Goal: Transaction & Acquisition: Purchase product/service

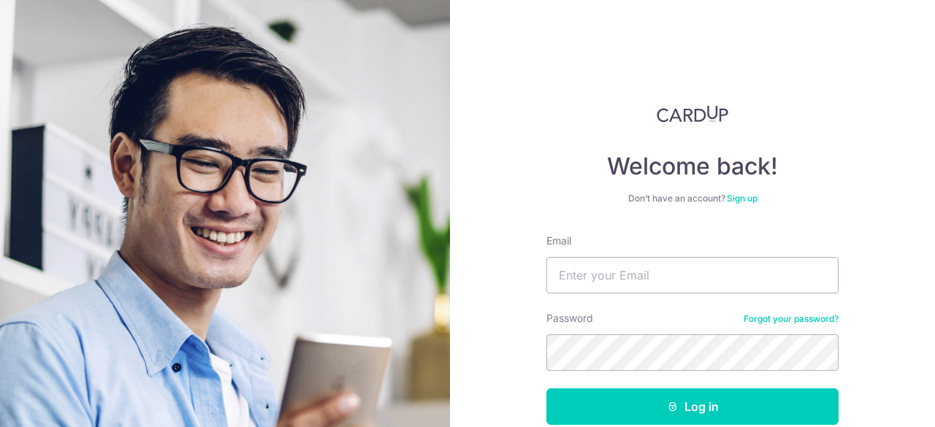
click at [664, 289] on input "Email" at bounding box center [692, 275] width 292 height 37
type input "[EMAIL_ADDRESS][DOMAIN_NAME]"
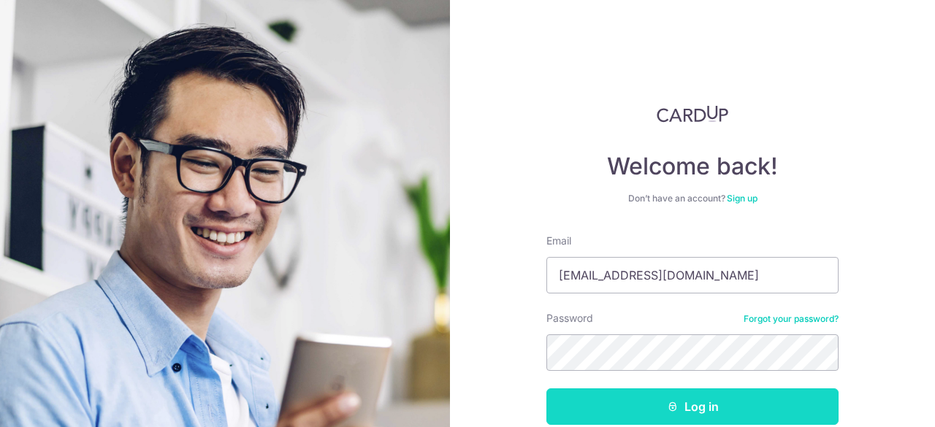
click at [687, 411] on button "Log in" at bounding box center [692, 407] width 292 height 37
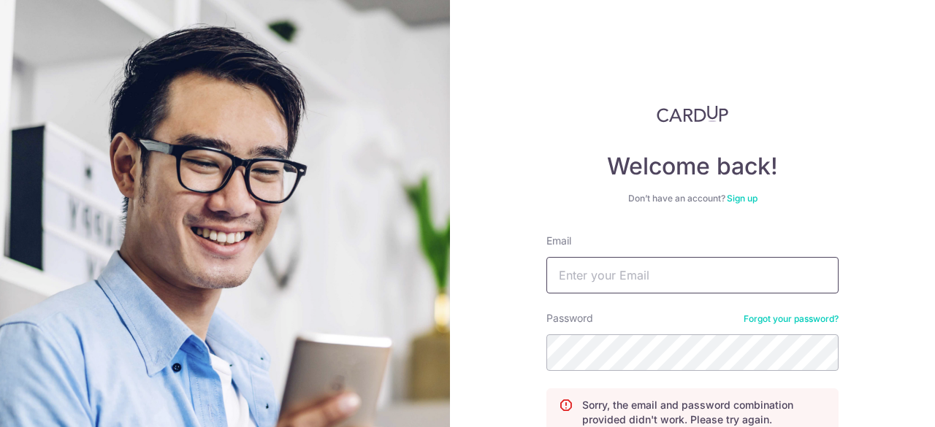
click at [646, 272] on input "Email" at bounding box center [692, 275] width 292 height 37
type input "[EMAIL_ADDRESS][DOMAIN_NAME]"
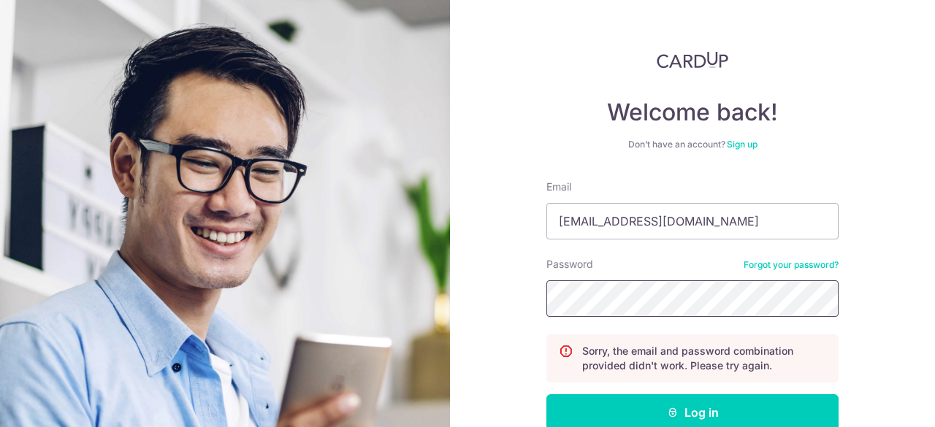
scroll to position [138, 0]
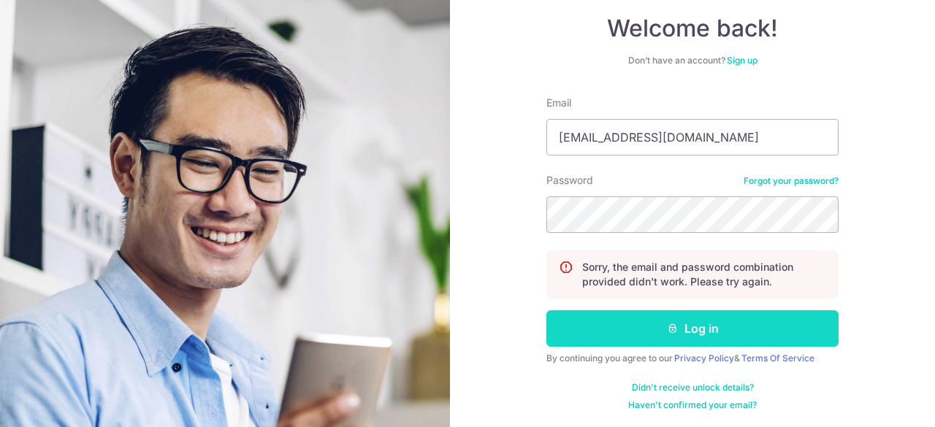
click at [641, 324] on button "Log in" at bounding box center [692, 328] width 292 height 37
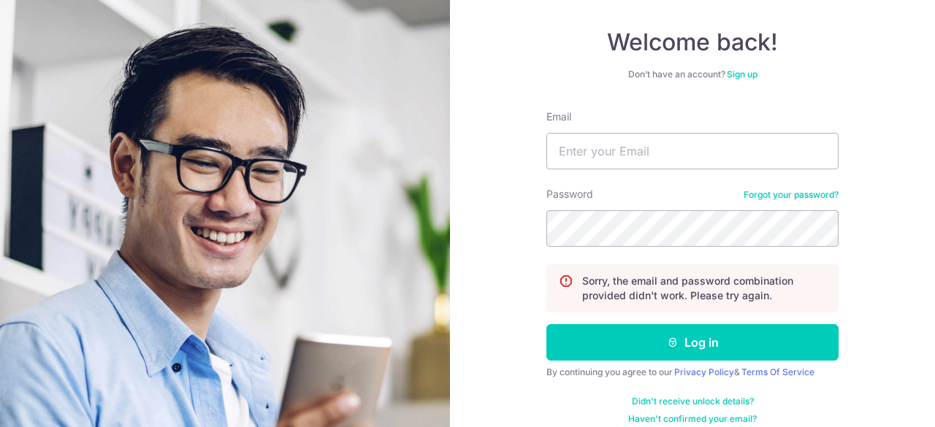
scroll to position [138, 0]
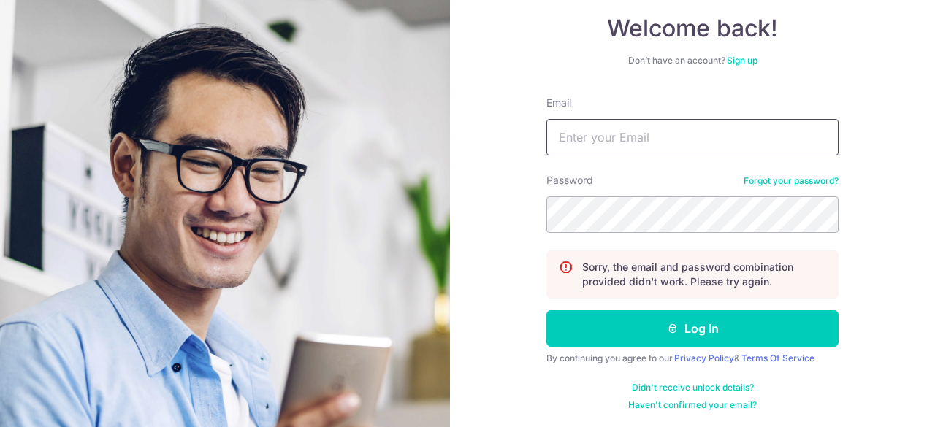
click at [623, 132] on input "Email" at bounding box center [692, 137] width 292 height 37
type input "[EMAIL_ADDRESS][DOMAIN_NAME]"
click at [627, 237] on form "Email [EMAIL_ADDRESS][DOMAIN_NAME] Password Forgot your password? Sorry, the em…" at bounding box center [692, 254] width 292 height 316
click at [883, 218] on div "Welcome back! Don’t have an account? Sign up Email lwaikwon@gmail.com Password …" at bounding box center [692, 213] width 485 height 427
click at [449, 215] on section "Welcome back! Don’t have an account? Sign up Email lwaikwon@gmail.com Password …" at bounding box center [467, 213] width 935 height 427
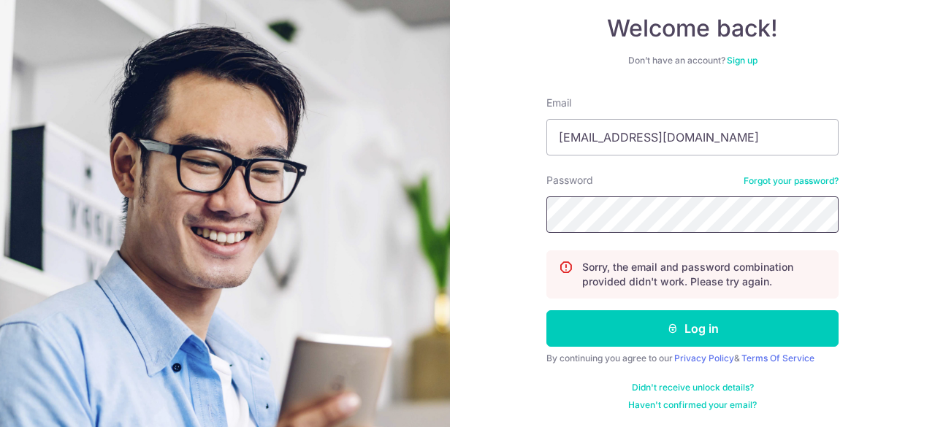
click at [546, 310] on button "Log in" at bounding box center [692, 328] width 292 height 37
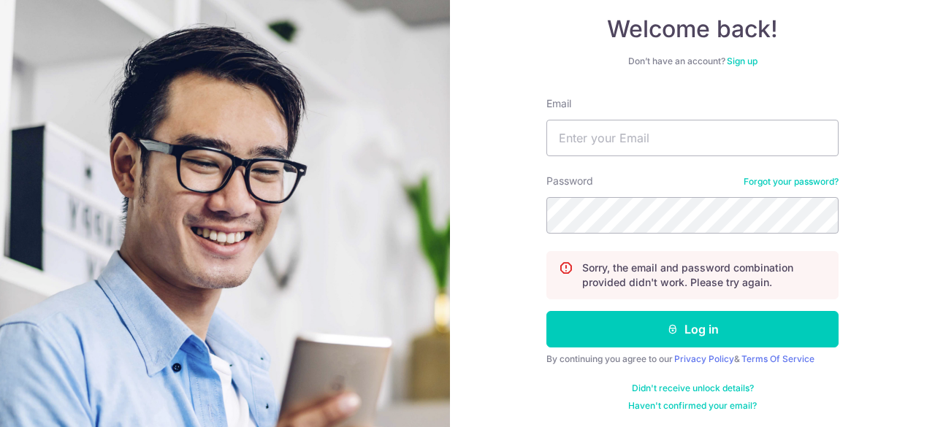
scroll to position [138, 0]
click at [622, 131] on input "Email" at bounding box center [692, 137] width 292 height 37
type input "[EMAIL_ADDRESS][DOMAIN_NAME]"
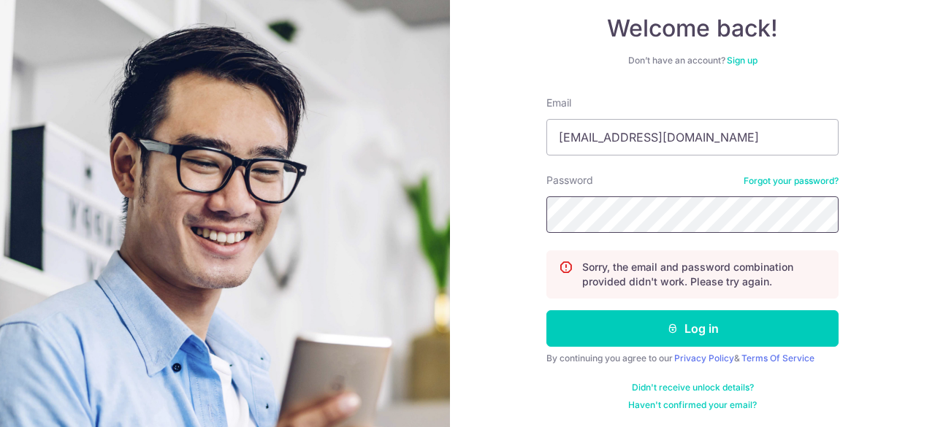
click at [546, 310] on button "Log in" at bounding box center [692, 328] width 292 height 37
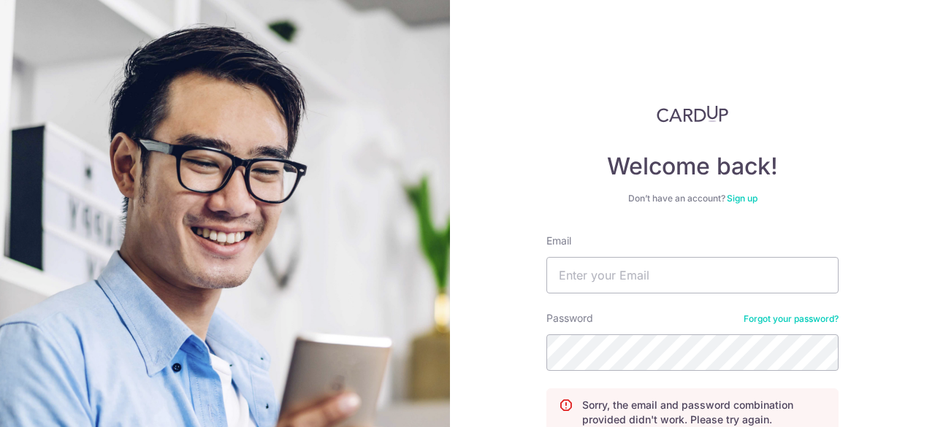
click at [776, 313] on link "Forgot your password?" at bounding box center [791, 319] width 95 height 12
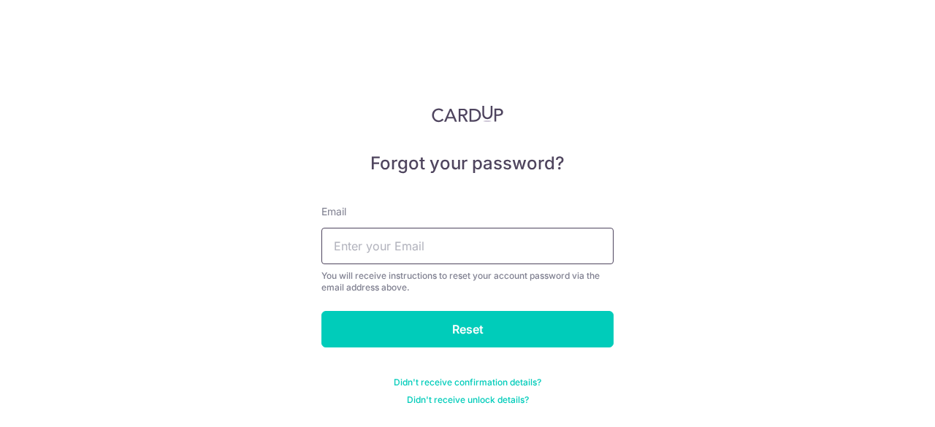
click at [472, 246] on input "text" at bounding box center [467, 246] width 292 height 37
type input "[EMAIL_ADDRESS][DOMAIN_NAME]"
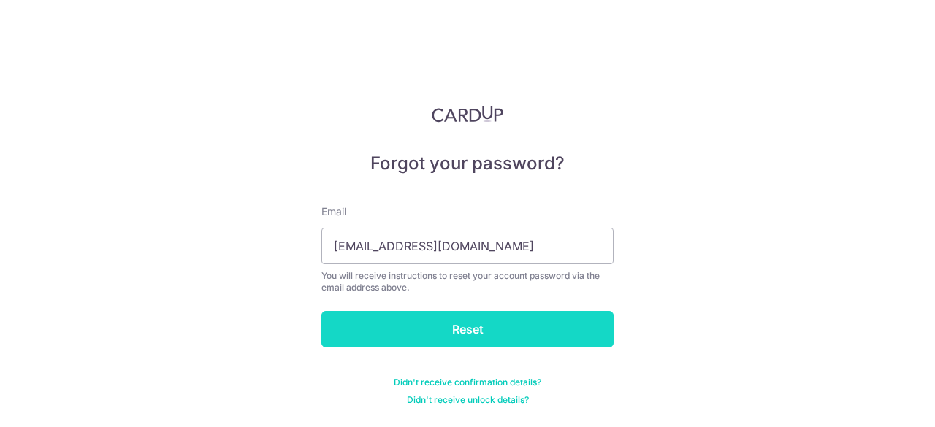
click at [473, 327] on input "Reset" at bounding box center [467, 329] width 292 height 37
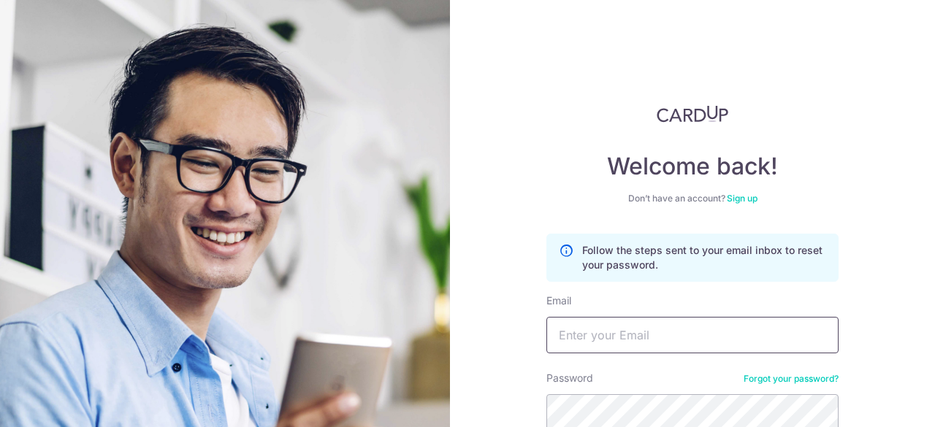
scroll to position [138, 0]
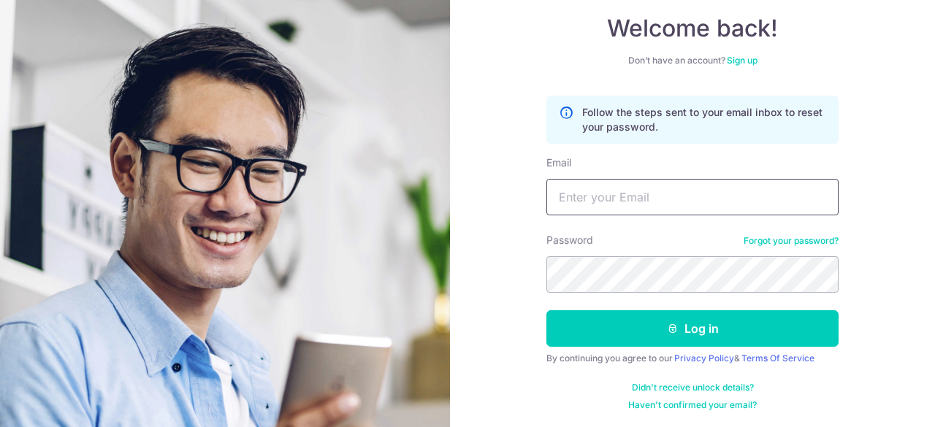
click at [665, 210] on input "Email" at bounding box center [692, 197] width 292 height 37
type input "[EMAIL_ADDRESS][DOMAIN_NAME]"
click at [546, 310] on button "Log in" at bounding box center [692, 328] width 292 height 37
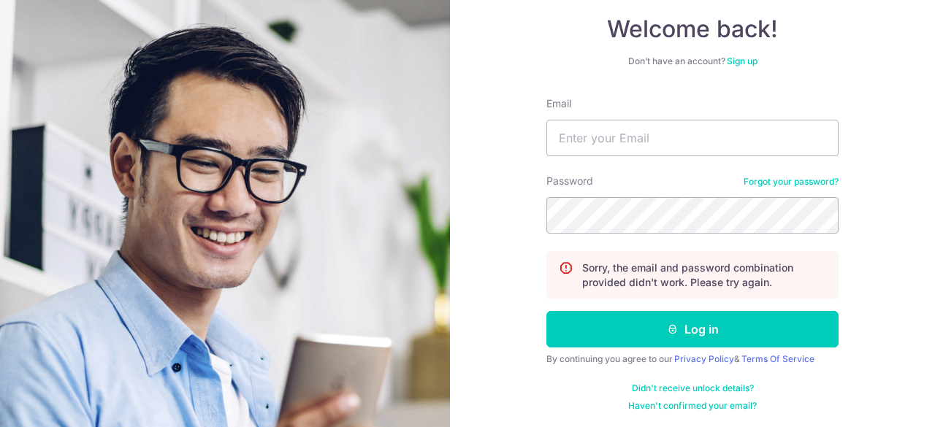
scroll to position [138, 0]
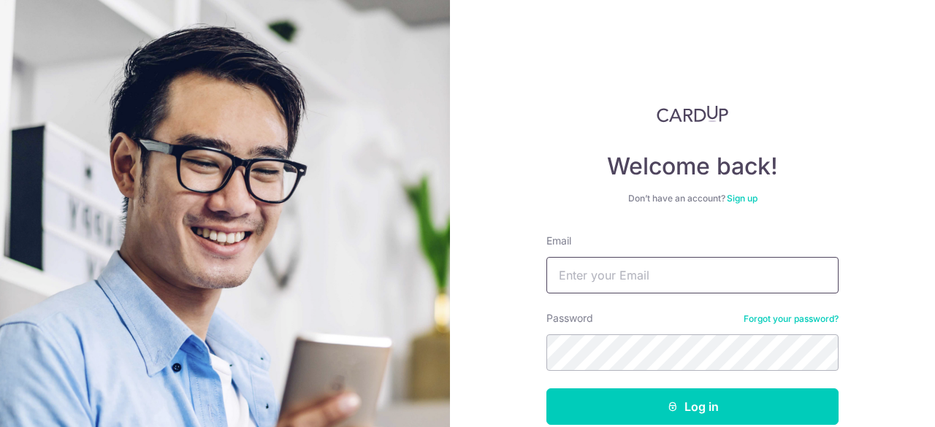
click at [663, 283] on input "Email" at bounding box center [692, 275] width 292 height 37
type input "lwaikwon@gmail.com"
click at [546, 389] on button "Log in" at bounding box center [692, 407] width 292 height 37
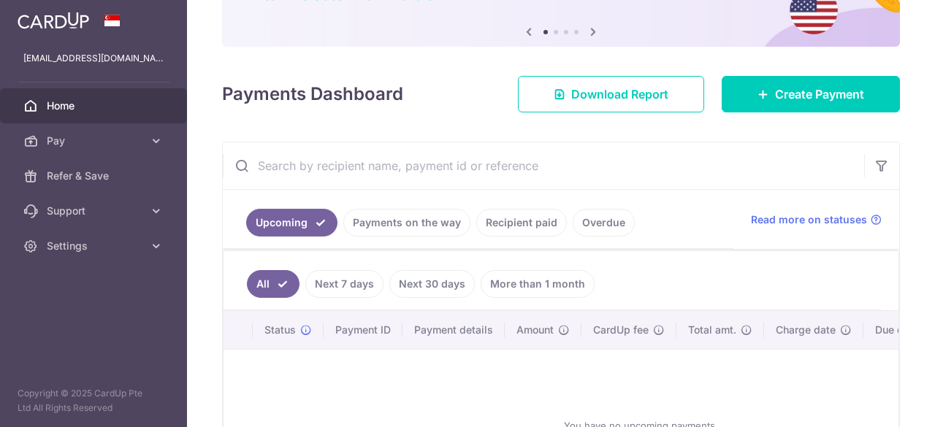
scroll to position [219, 0]
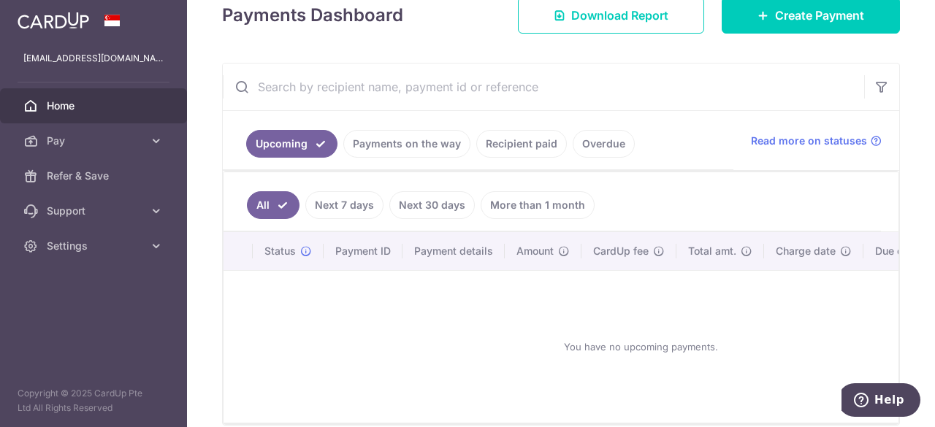
click at [407, 141] on link "Payments on the way" at bounding box center [406, 144] width 127 height 28
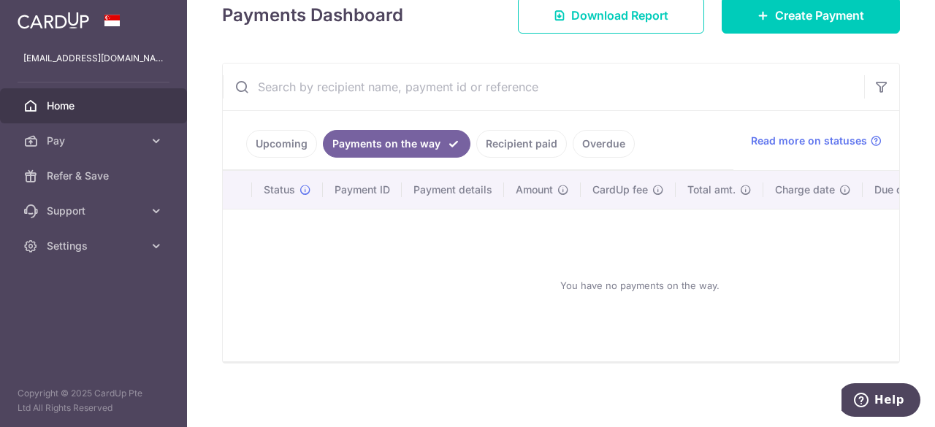
click at [525, 146] on link "Recipient paid" at bounding box center [521, 144] width 91 height 28
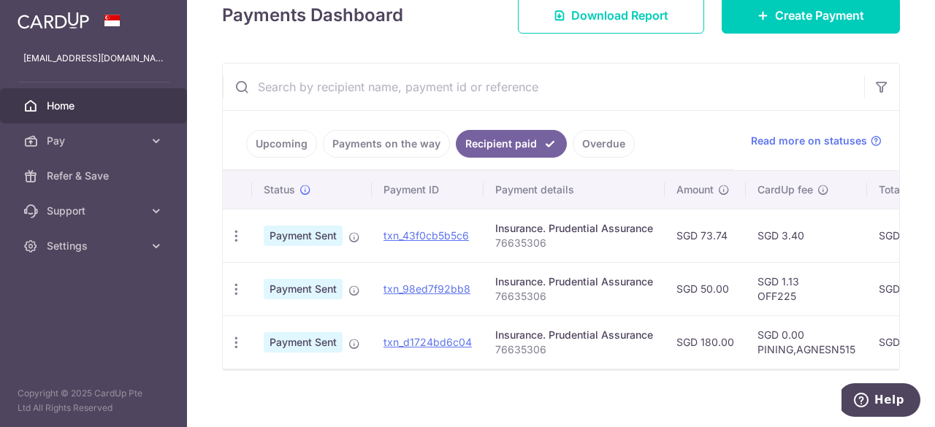
click at [526, 239] on p "76635306" at bounding box center [574, 243] width 158 height 15
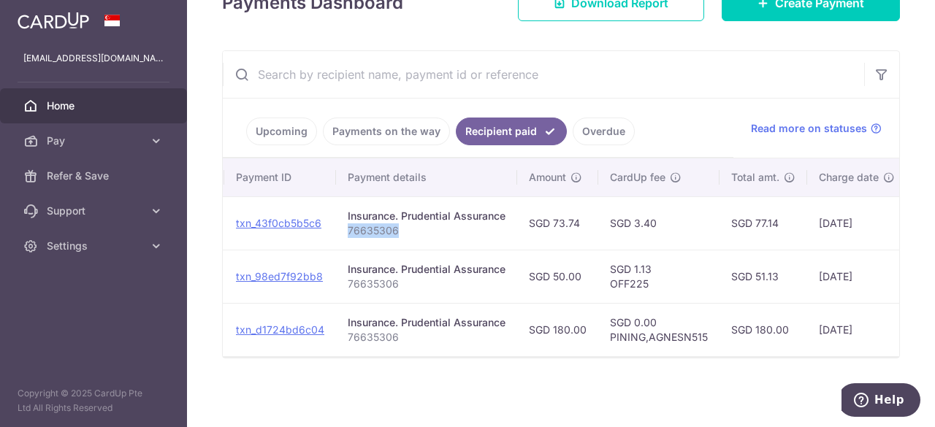
scroll to position [0, 0]
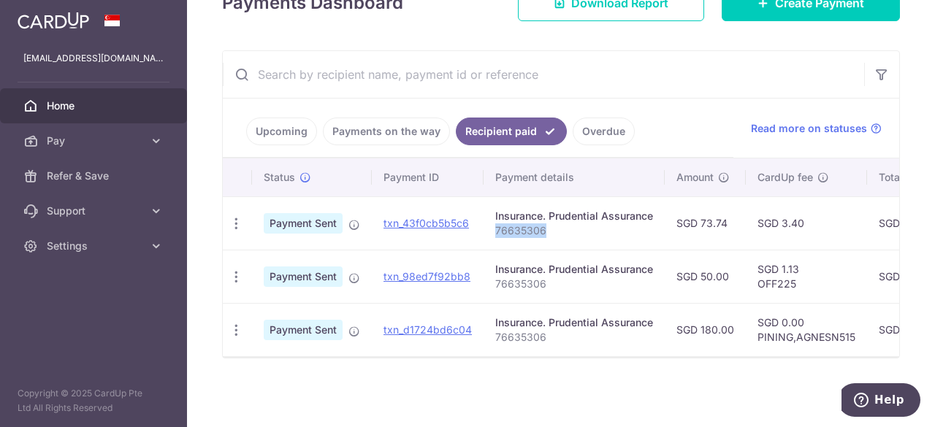
copy p "76635306"
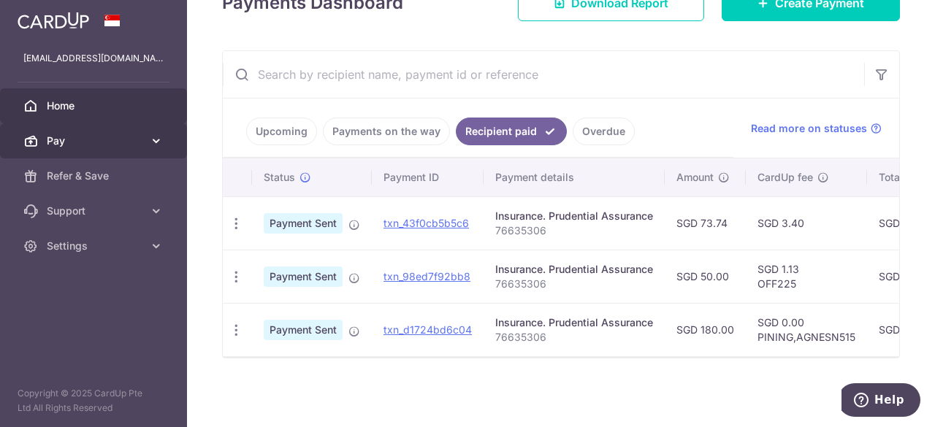
click at [69, 140] on span "Pay" at bounding box center [95, 141] width 96 height 15
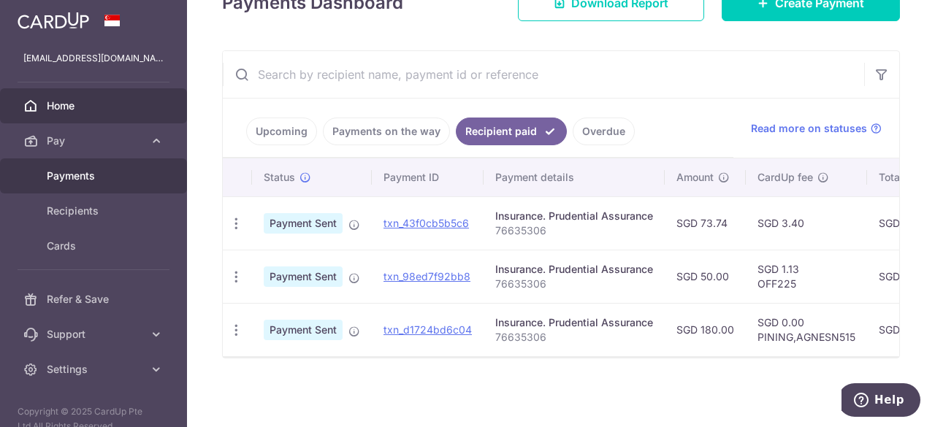
click at [80, 178] on span "Payments" at bounding box center [95, 176] width 96 height 15
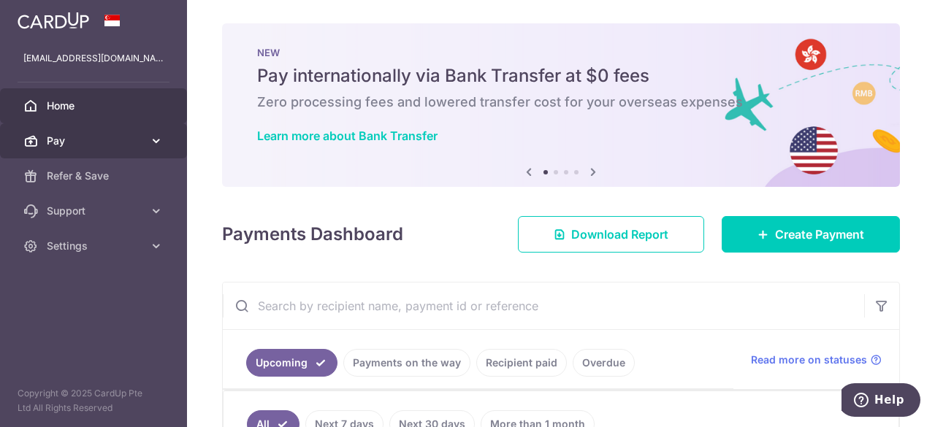
click at [71, 145] on span "Pay" at bounding box center [95, 141] width 96 height 15
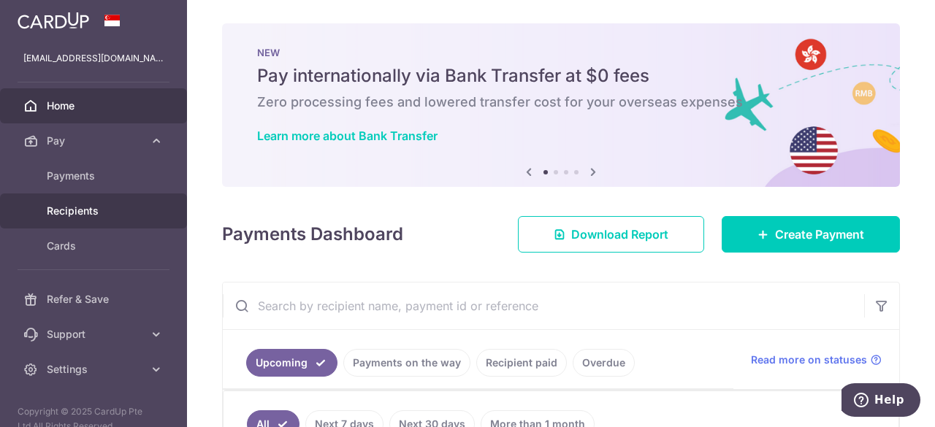
click at [77, 211] on span "Recipients" at bounding box center [95, 211] width 96 height 15
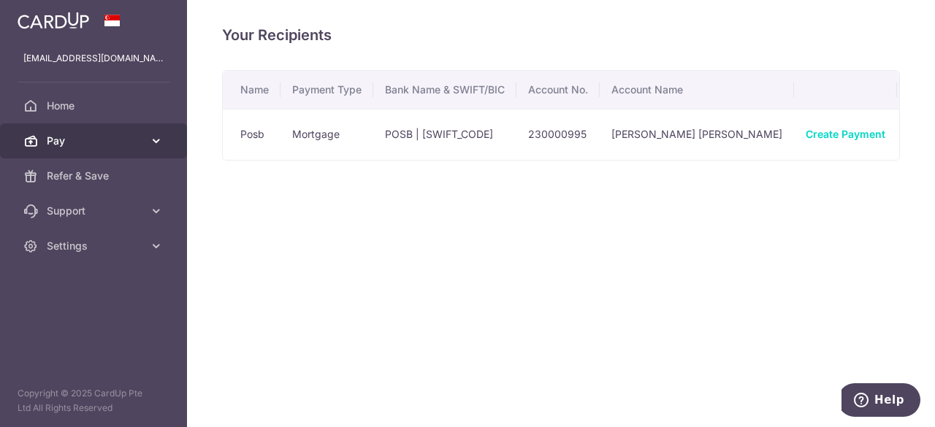
click at [94, 145] on span "Pay" at bounding box center [95, 141] width 96 height 15
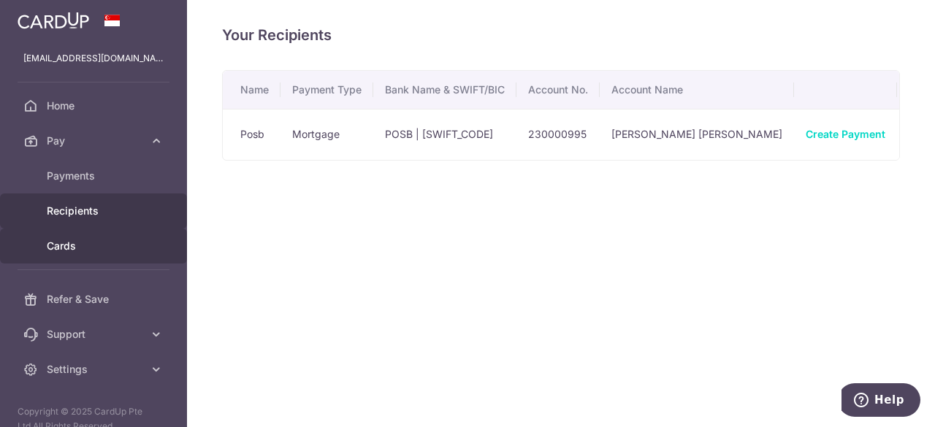
click at [77, 242] on span "Cards" at bounding box center [95, 246] width 96 height 15
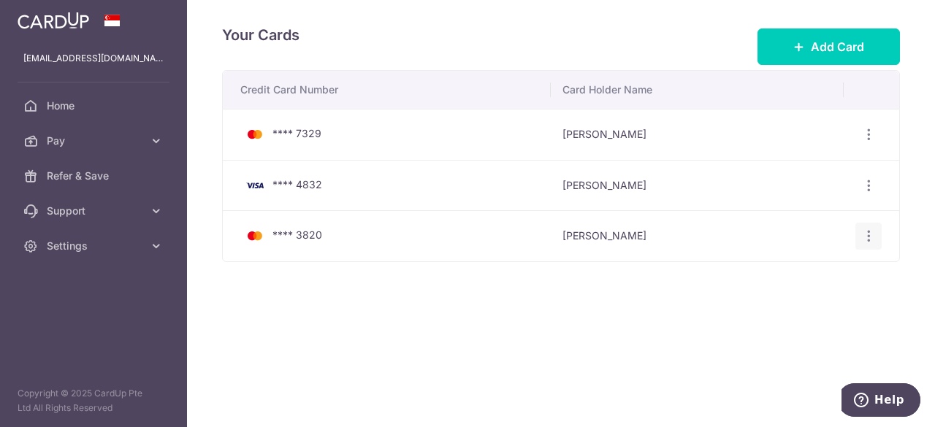
click at [865, 235] on icon "button" at bounding box center [868, 236] width 15 height 15
click at [787, 308] on span "Delete" at bounding box center [819, 312] width 99 height 18
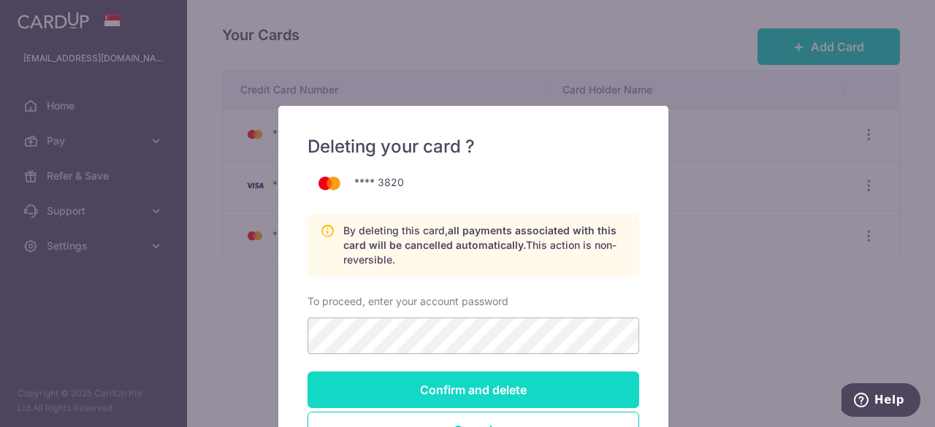
click at [508, 388] on input "Confirm and delete" at bounding box center [474, 390] width 332 height 37
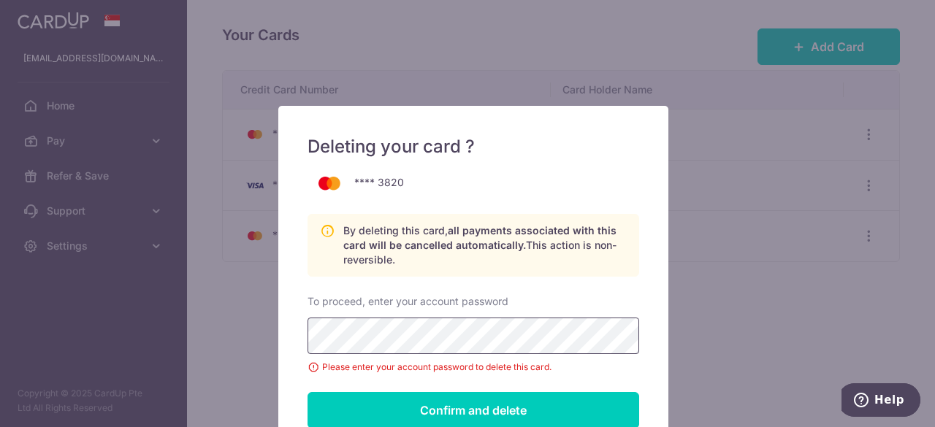
click at [308, 392] on input "Confirm and delete" at bounding box center [474, 410] width 332 height 37
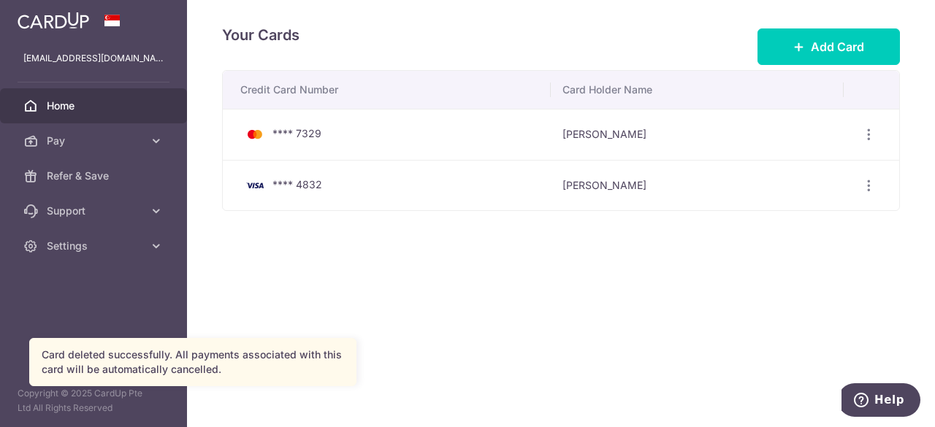
click at [110, 105] on span "Home" at bounding box center [95, 106] width 96 height 15
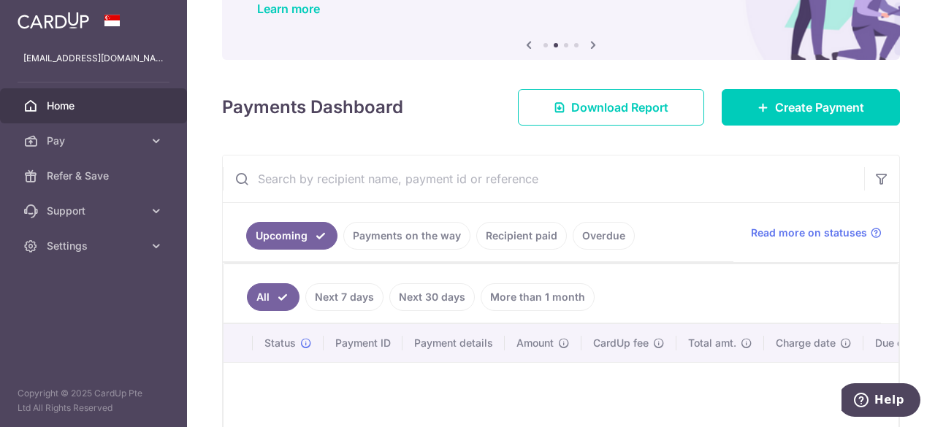
scroll to position [289, 0]
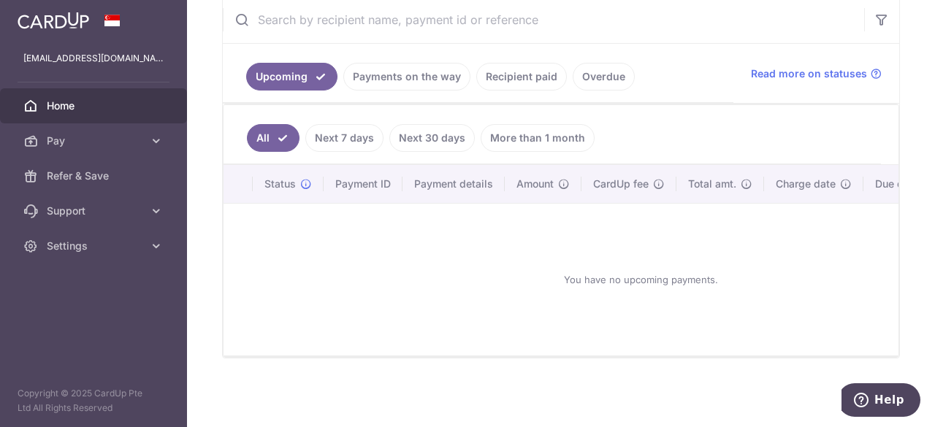
click at [379, 137] on ul "All Next 7 days Next 30 days More than 1 month" at bounding box center [552, 134] width 657 height 59
click at [371, 135] on link "Next 7 days" at bounding box center [344, 138] width 78 height 28
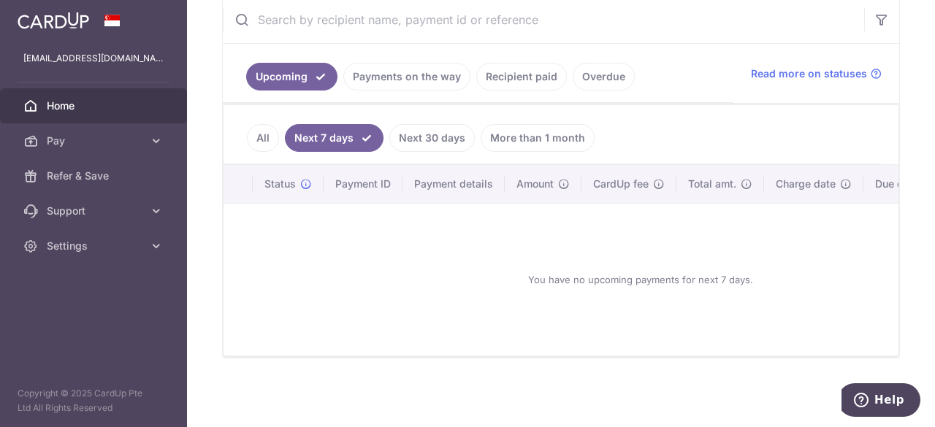
click at [435, 127] on link "Next 30 days" at bounding box center [431, 138] width 85 height 28
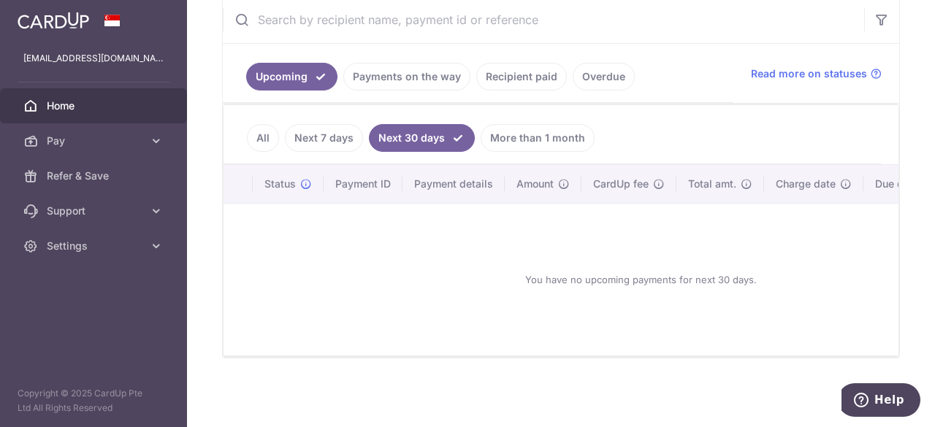
click at [592, 74] on link "Overdue" at bounding box center [604, 77] width 62 height 28
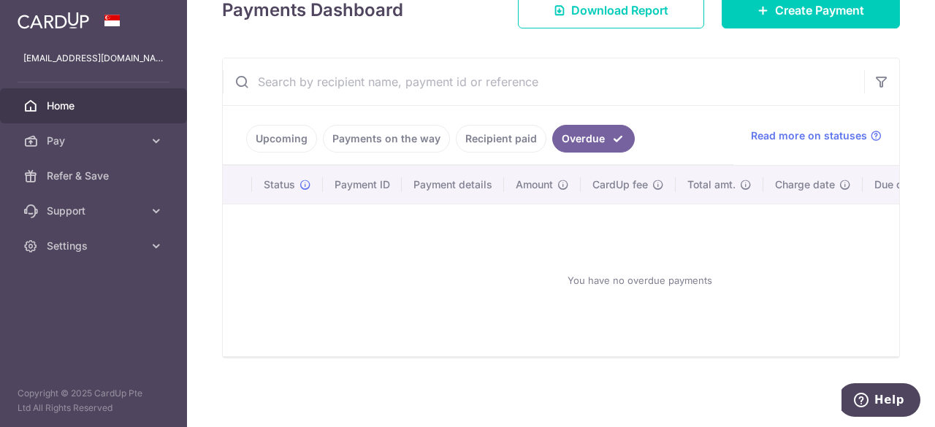
click at [392, 134] on link "Payments on the way" at bounding box center [386, 139] width 127 height 28
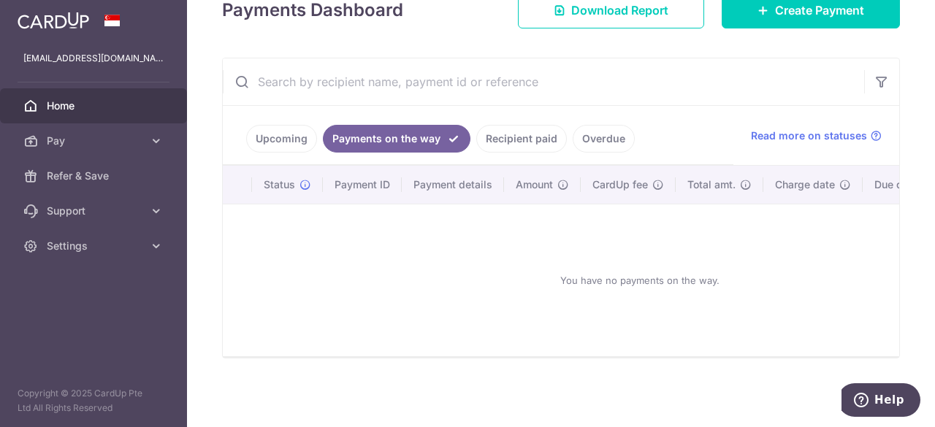
click at [520, 138] on link "Recipient paid" at bounding box center [521, 139] width 91 height 28
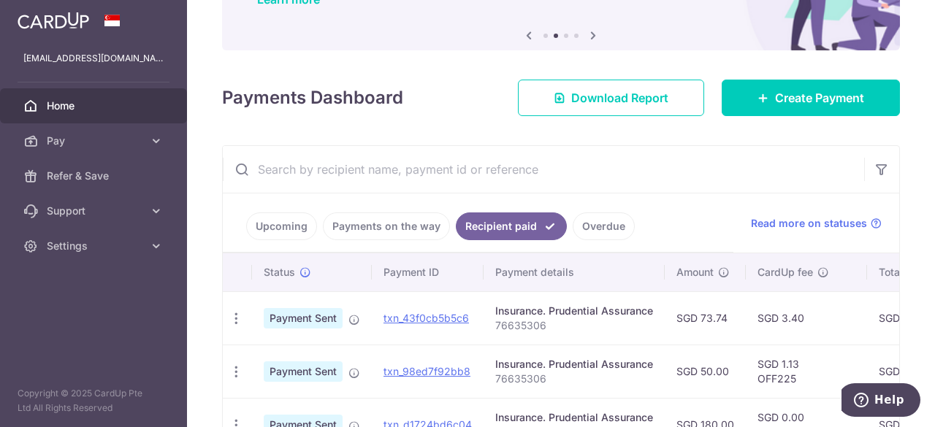
scroll to position [235, 0]
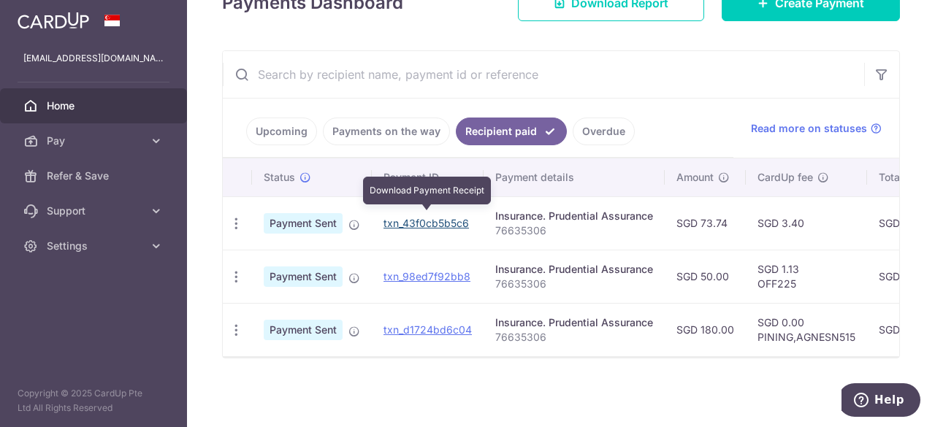
click at [421, 220] on link "txn_43f0cb5b5c6" at bounding box center [425, 223] width 85 height 12
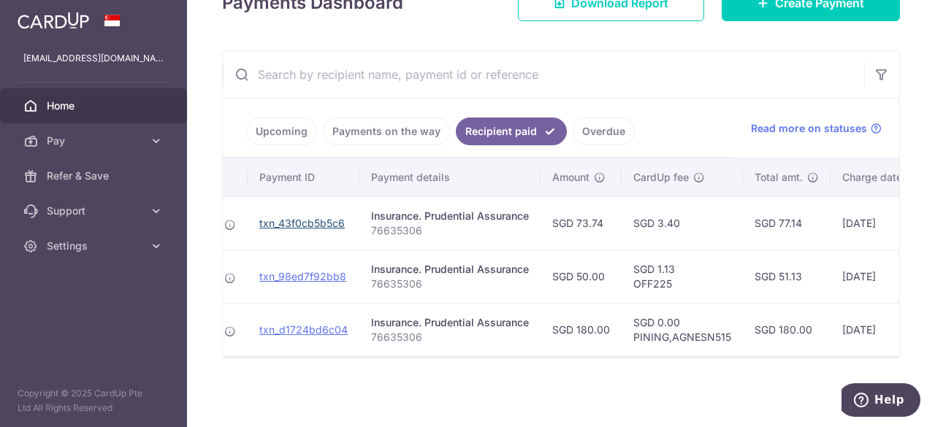
scroll to position [0, 129]
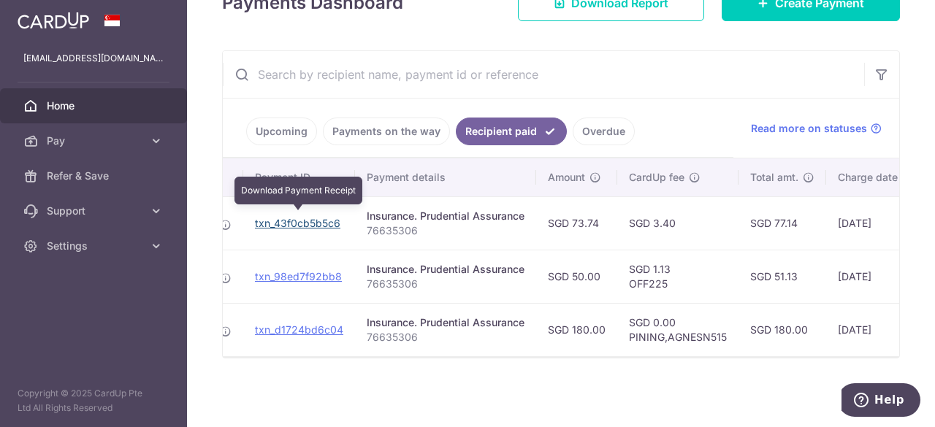
click at [321, 217] on link "txn_43f0cb5b5c6" at bounding box center [297, 223] width 85 height 12
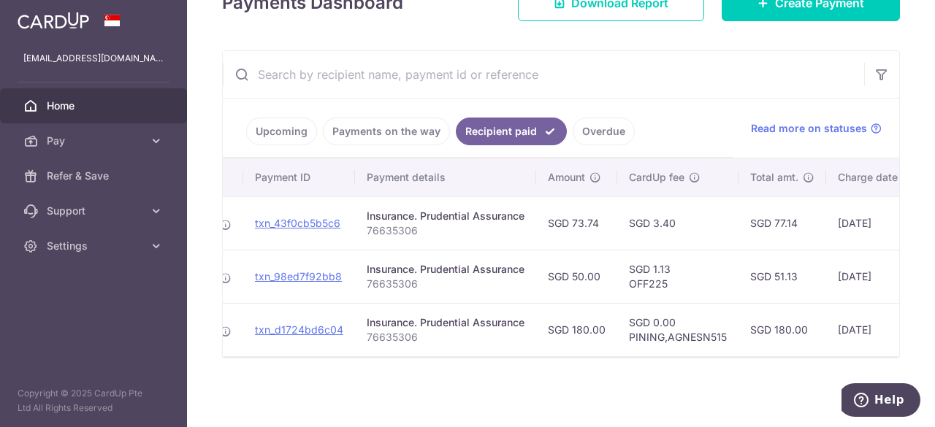
click at [643, 277] on td "SGD 1.13 OFF225" at bounding box center [677, 276] width 121 height 53
copy td "OFF225"
click at [109, 140] on span "Pay" at bounding box center [95, 141] width 96 height 15
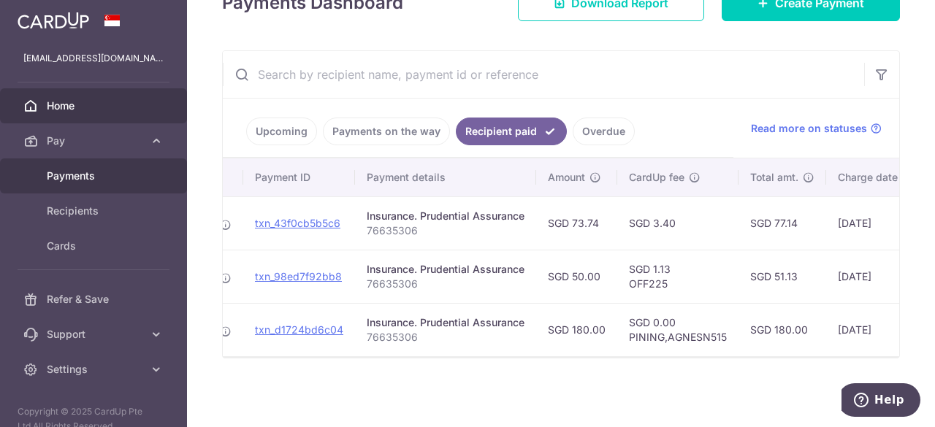
click at [72, 179] on span "Payments" at bounding box center [95, 176] width 96 height 15
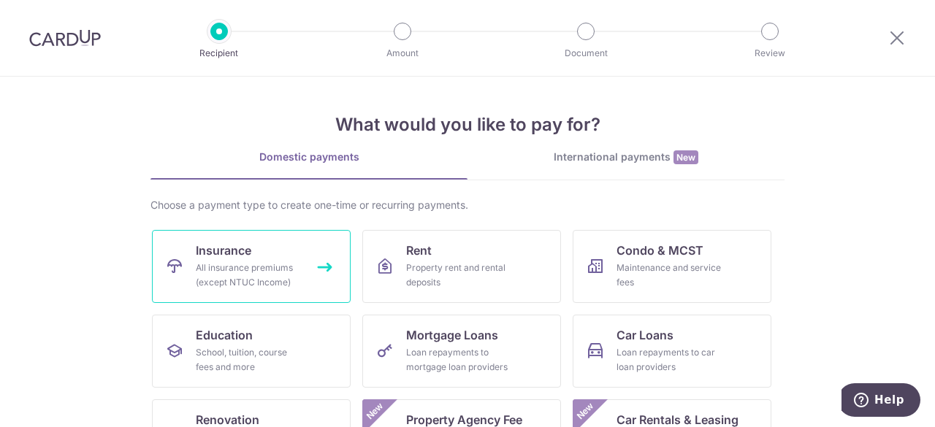
click at [226, 256] on span "Insurance" at bounding box center [224, 251] width 56 height 18
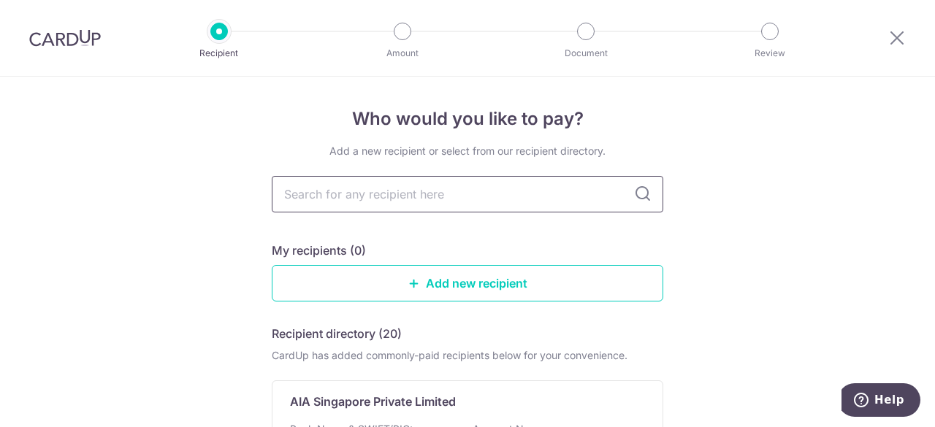
click at [428, 201] on input "text" at bounding box center [468, 194] width 392 height 37
type input "pru"
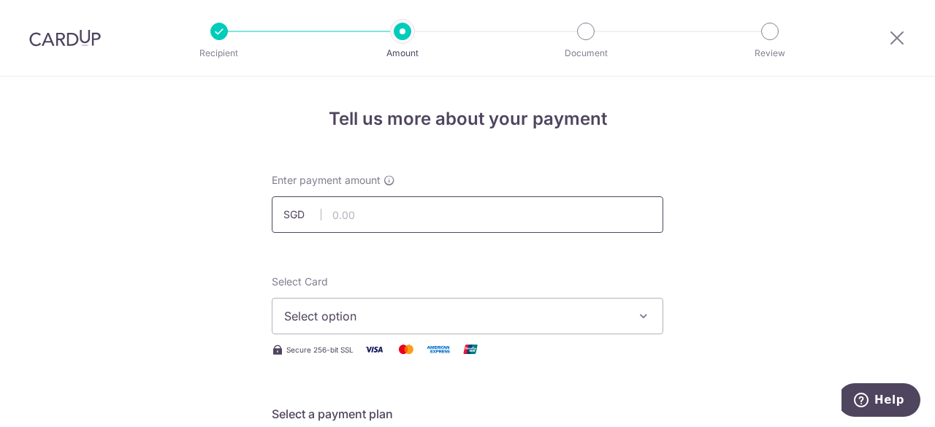
click at [370, 220] on input "text" at bounding box center [468, 214] width 392 height 37
click at [428, 208] on input "text" at bounding box center [468, 214] width 392 height 37
type input "179.46"
click at [493, 174] on div "Enter payment amount SGD 179.46 179.46" at bounding box center [468, 203] width 392 height 60
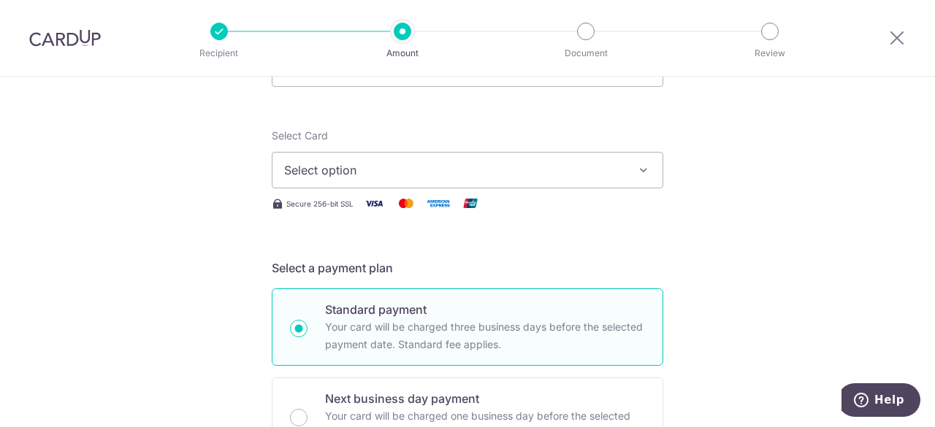
click at [445, 175] on div "Select Card Select option Add credit card Your Cards **** 7329 **** 4832 Secure…" at bounding box center [468, 174] width 392 height 90
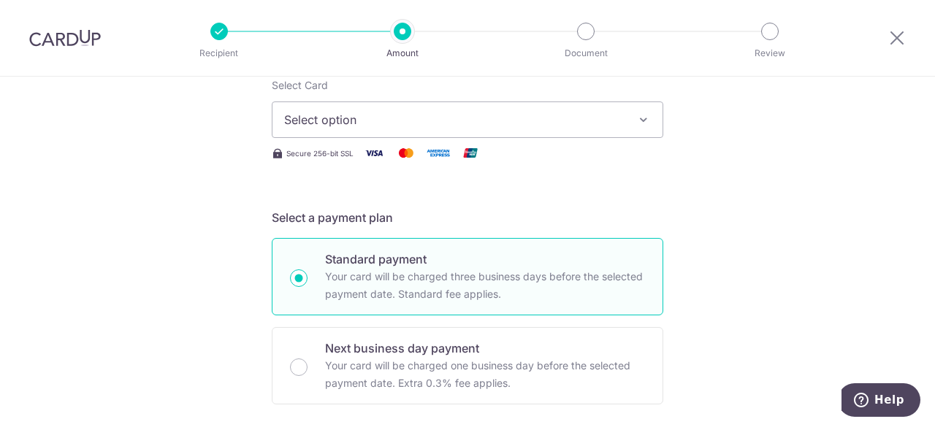
scroll to position [219, 0]
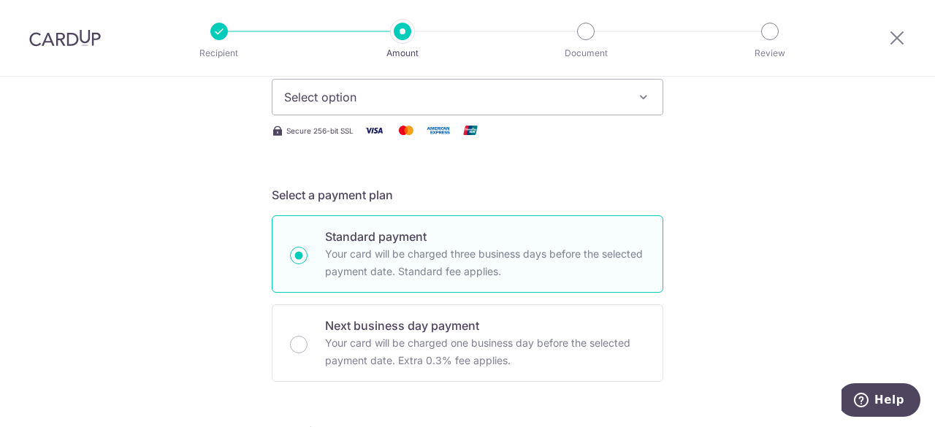
click at [412, 99] on span "Select option" at bounding box center [454, 97] width 340 height 18
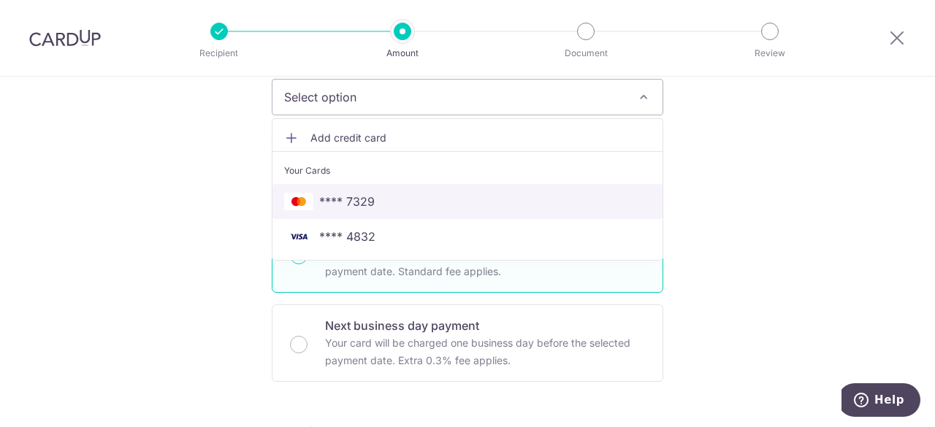
click at [363, 201] on span "**** 7329" at bounding box center [347, 202] width 56 height 18
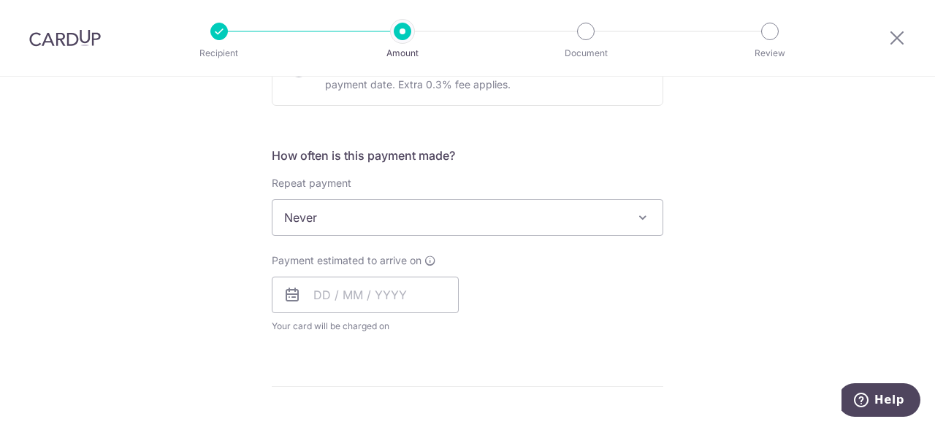
scroll to position [584, 0]
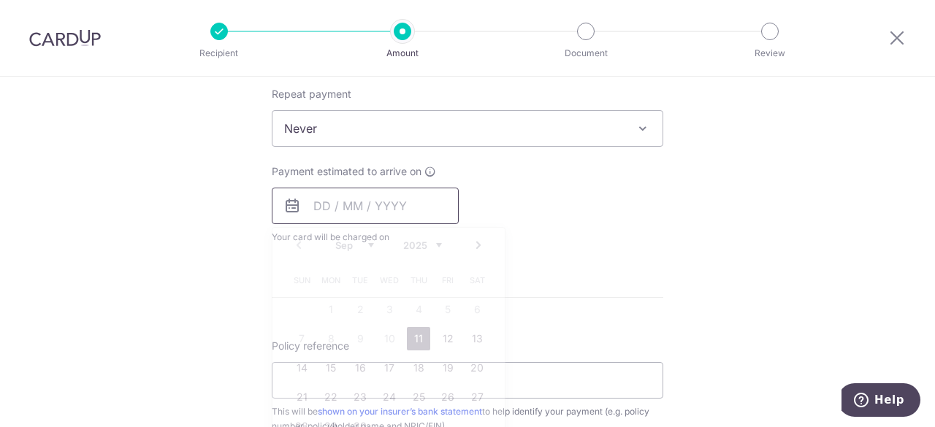
click at [330, 199] on input "text" at bounding box center [365, 206] width 187 height 37
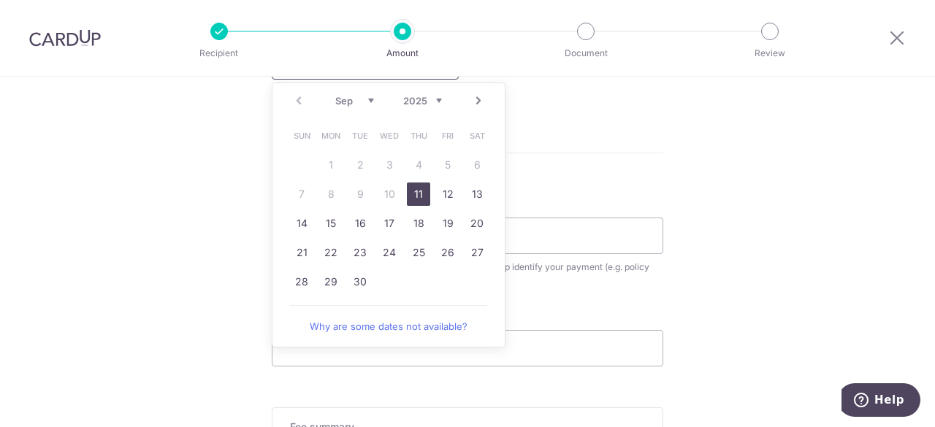
scroll to position [730, 0]
click at [441, 189] on link "12" at bounding box center [447, 192] width 23 height 23
type input "[DATE]"
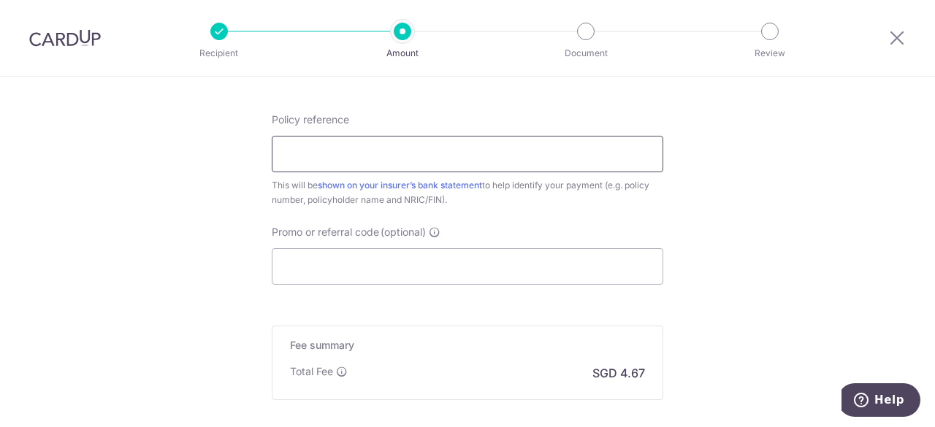
scroll to position [877, 0]
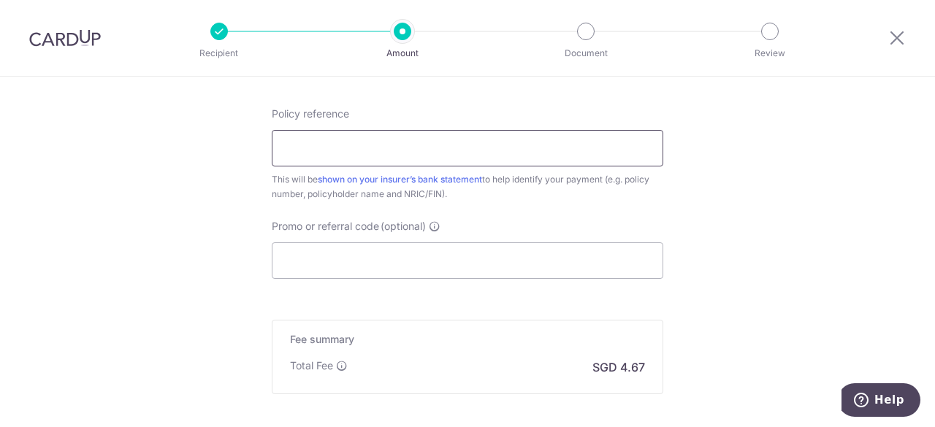
click at [424, 149] on input "Policy reference" at bounding box center [468, 148] width 392 height 37
paste input "72002311"
type input "72002311"
click at [631, 212] on div "Policy reference 72002311 8/35 This will be shown on your insurer’s bank statem…" at bounding box center [468, 193] width 392 height 172
click at [441, 255] on input "Promo or referral code (optional)" at bounding box center [468, 261] width 392 height 37
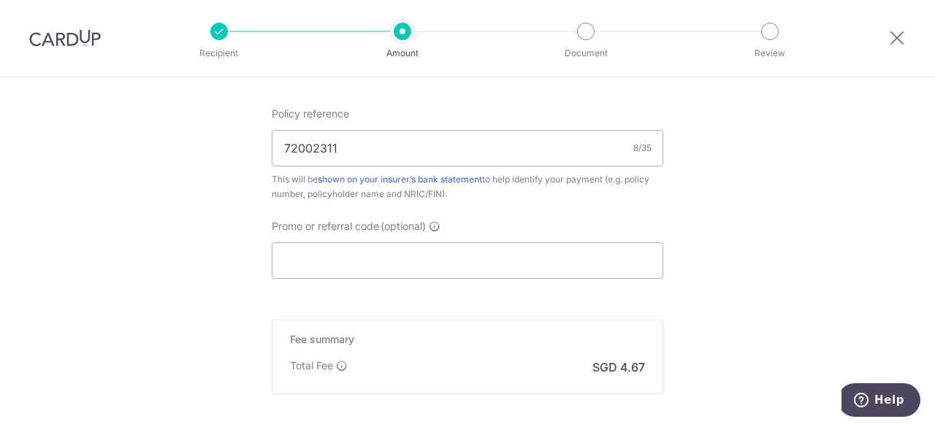
click at [405, 251] on input "Promo or referral code (optional)" at bounding box center [468, 261] width 392 height 37
paste input "OFF225"
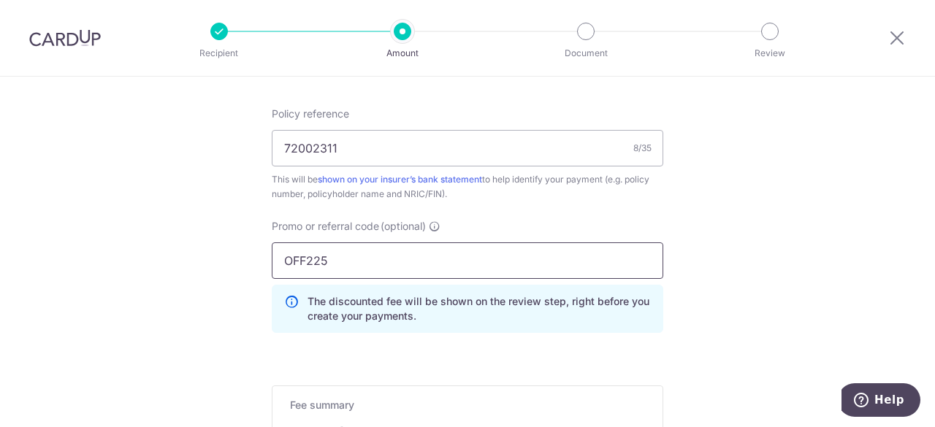
type input "OFF225"
click at [541, 204] on div "Policy reference 72002311 8/35 This will be shown on your insurer’s bank statem…" at bounding box center [468, 226] width 392 height 238
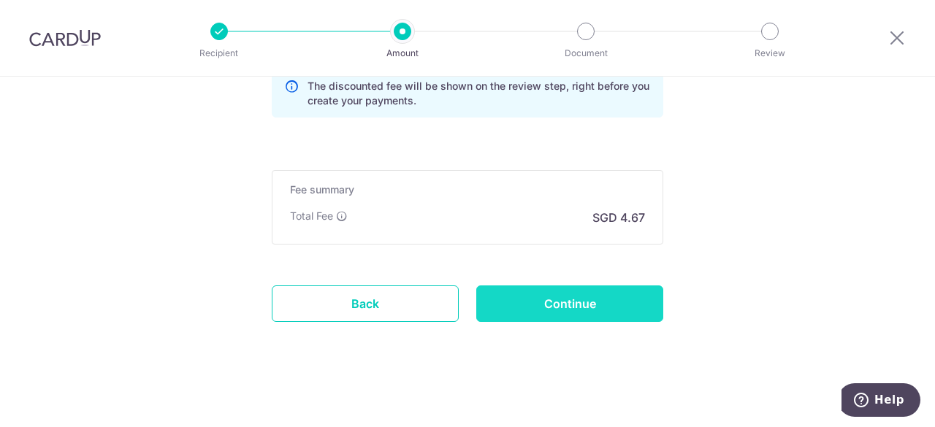
click at [562, 293] on input "Continue" at bounding box center [569, 304] width 187 height 37
type input "Create Schedule"
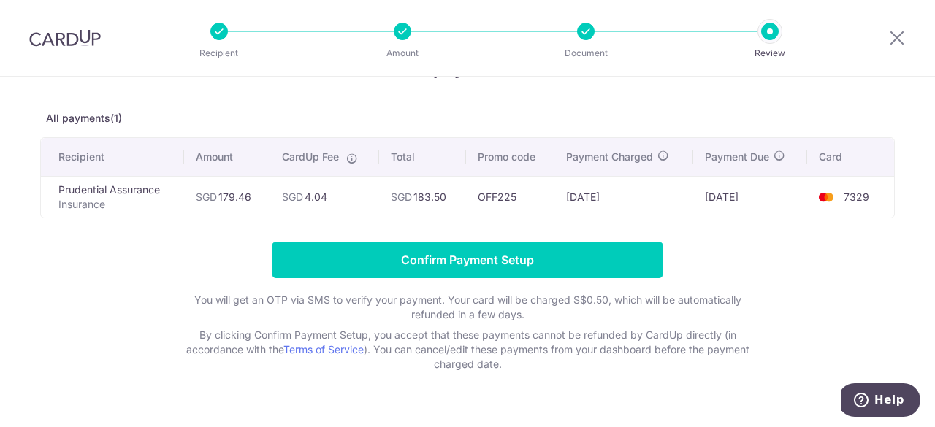
scroll to position [73, 0]
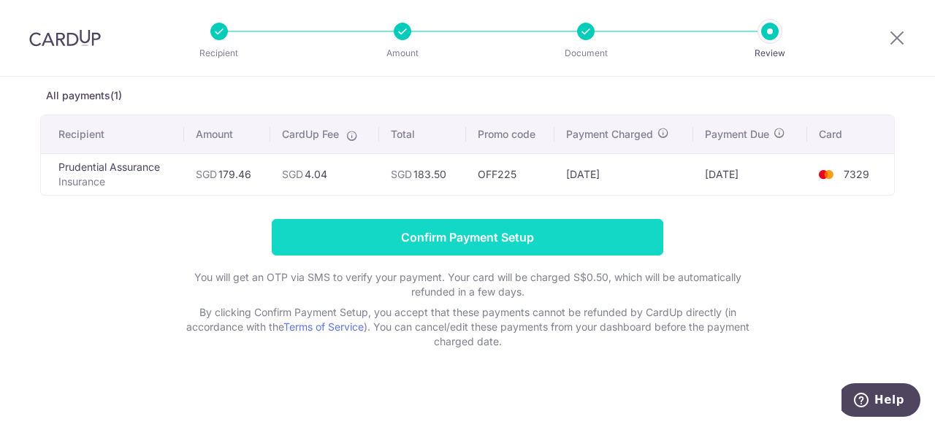
click at [486, 234] on input "Confirm Payment Setup" at bounding box center [468, 237] width 392 height 37
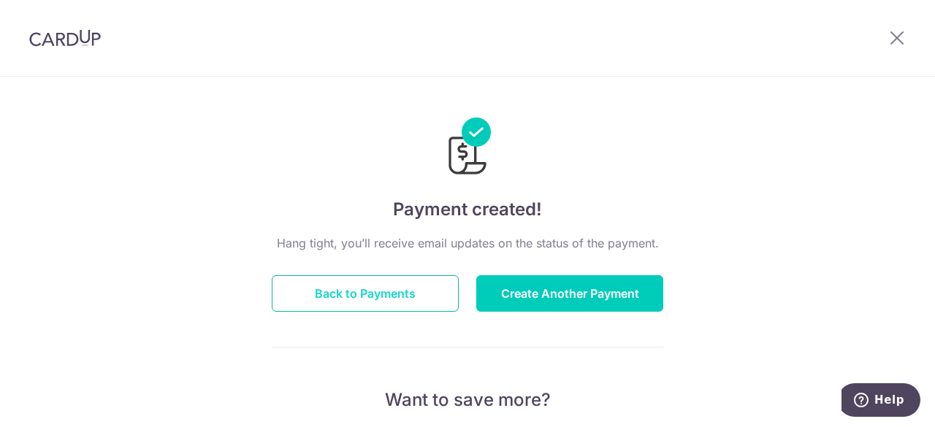
click at [399, 302] on button "Back to Payments" at bounding box center [365, 293] width 187 height 37
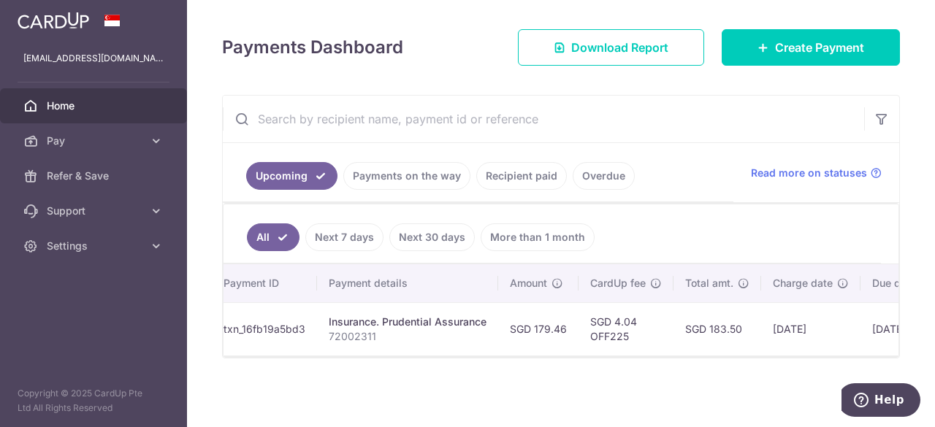
scroll to position [0, 354]
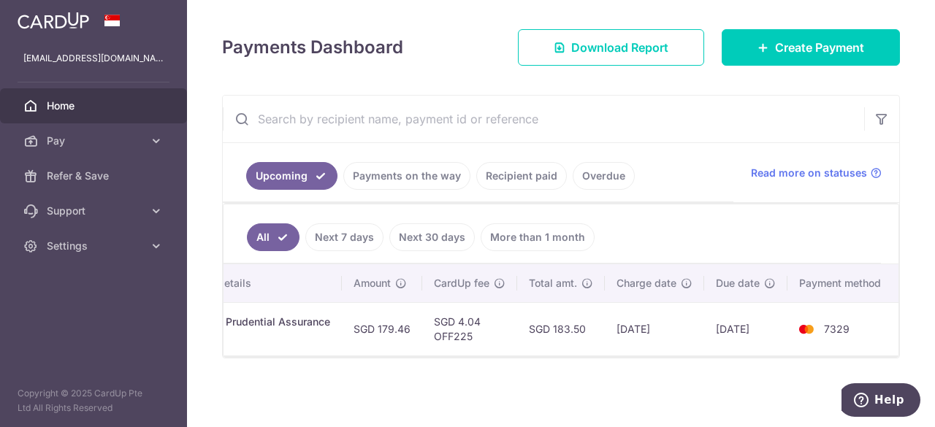
click at [663, 129] on input "text" at bounding box center [543, 119] width 641 height 47
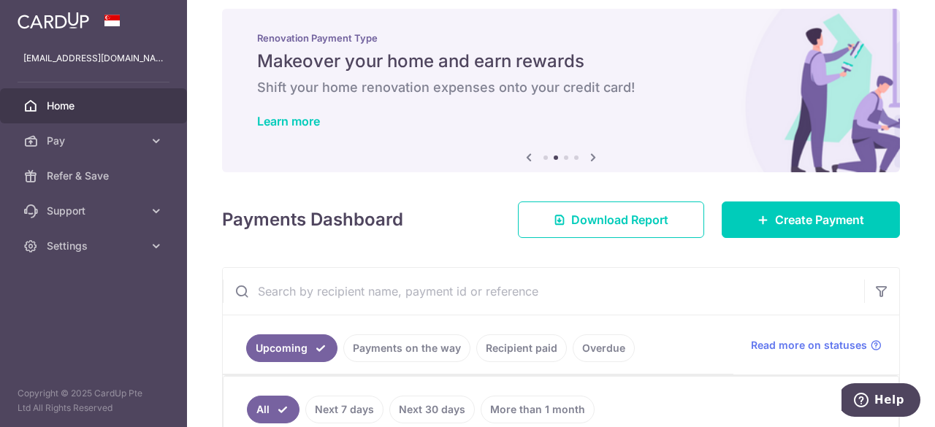
scroll to position [0, 0]
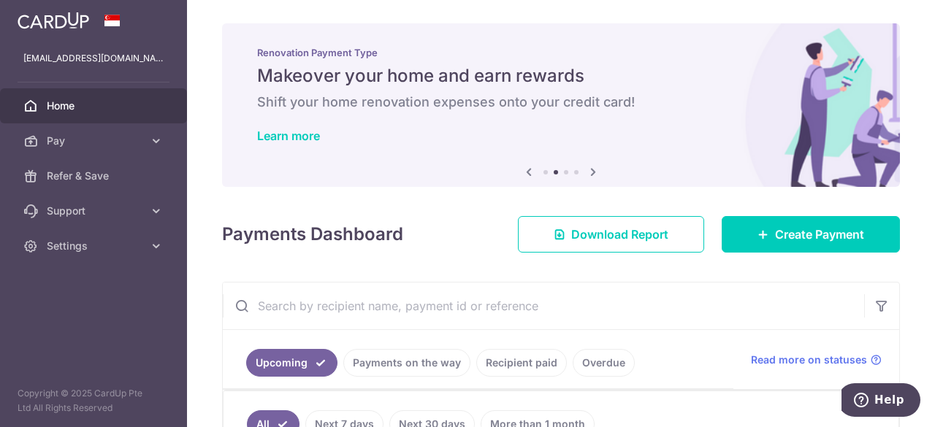
click at [93, 46] on div "[EMAIL_ADDRESS][DOMAIN_NAME]" at bounding box center [93, 58] width 187 height 35
click at [101, 105] on span "Home" at bounding box center [95, 106] width 96 height 15
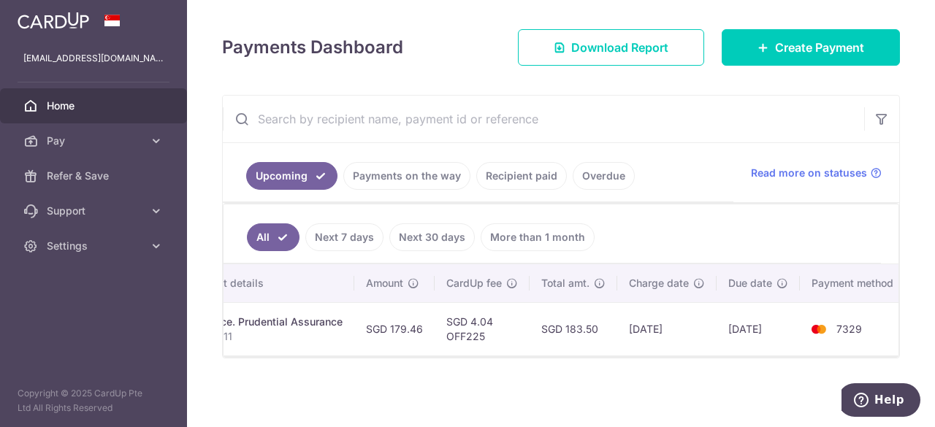
scroll to position [0, 343]
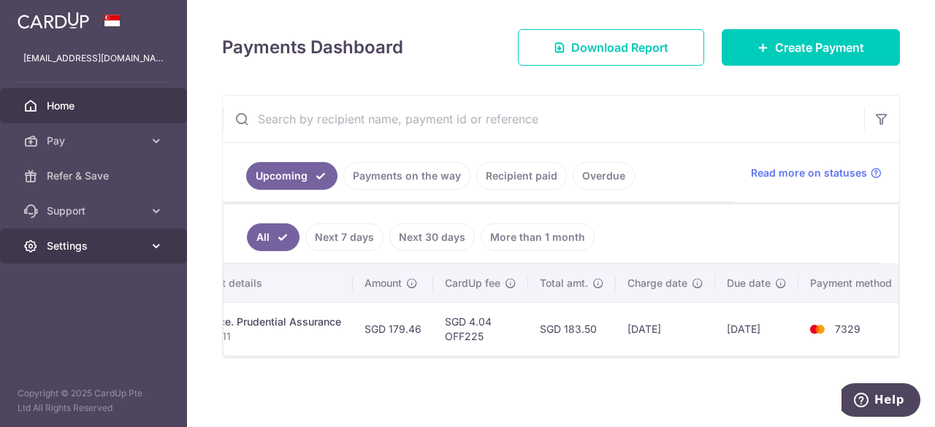
click at [96, 245] on span "Settings" at bounding box center [95, 246] width 96 height 15
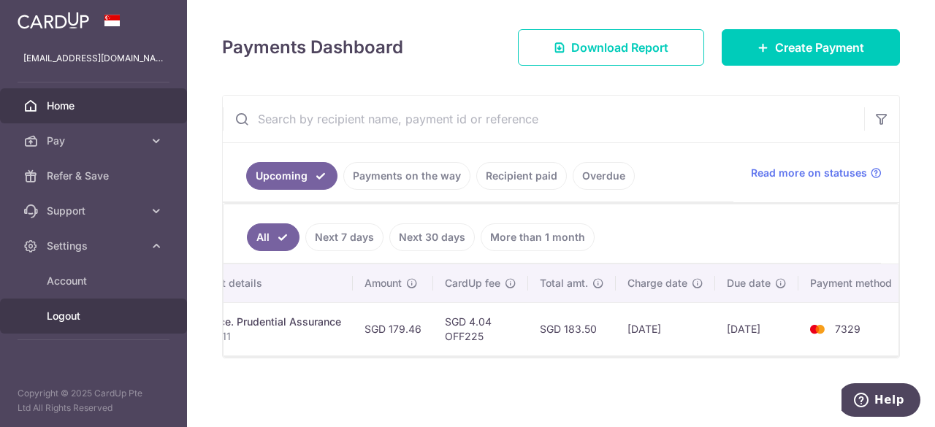
click at [77, 311] on span "Logout" at bounding box center [95, 316] width 96 height 15
